Goal: Task Accomplishment & Management: Use online tool/utility

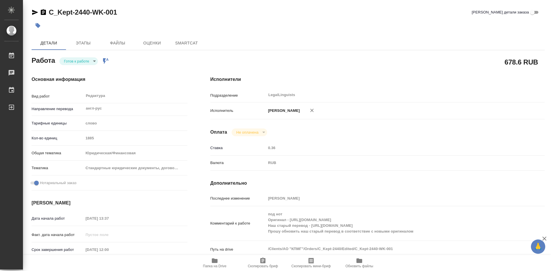
type textarea "x"
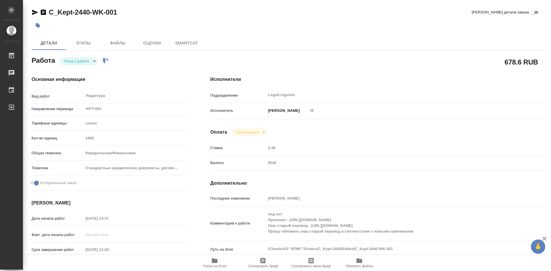
type textarea "x"
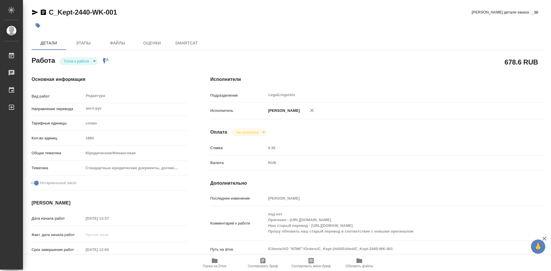
type textarea "x"
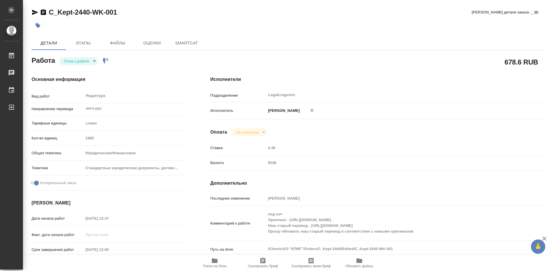
type textarea "x"
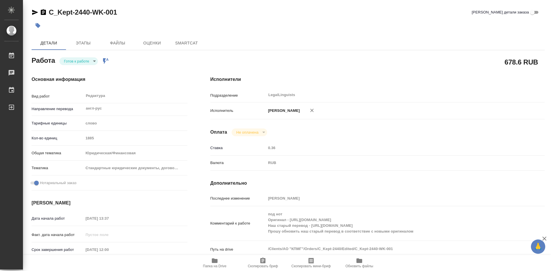
type textarea "x"
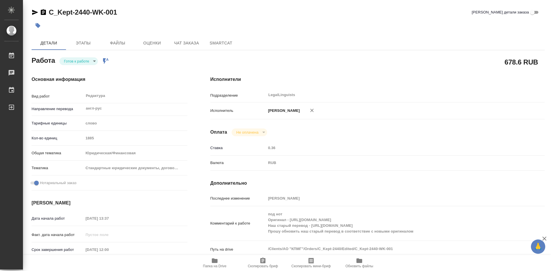
type textarea "x"
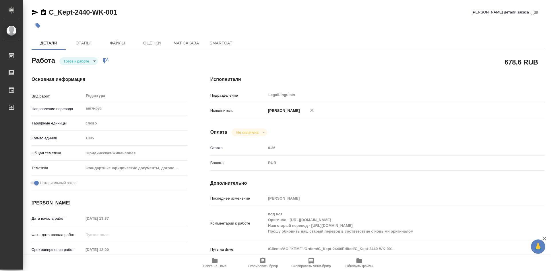
type textarea "x"
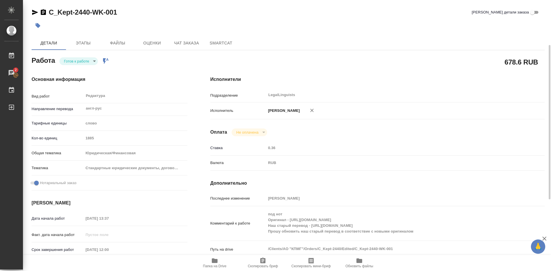
scroll to position [144, 0]
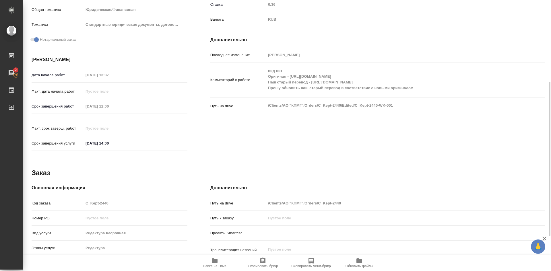
click at [215, 262] on icon "button" at bounding box center [215, 261] width 6 height 5
